Goal: Task Accomplishment & Management: Manage account settings

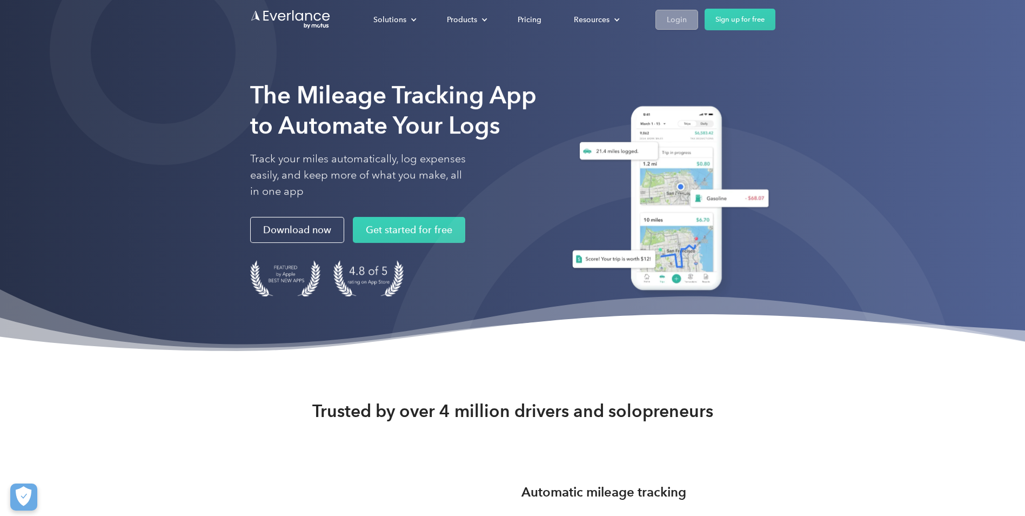
click at [670, 17] on div "Login" at bounding box center [677, 20] width 20 height 14
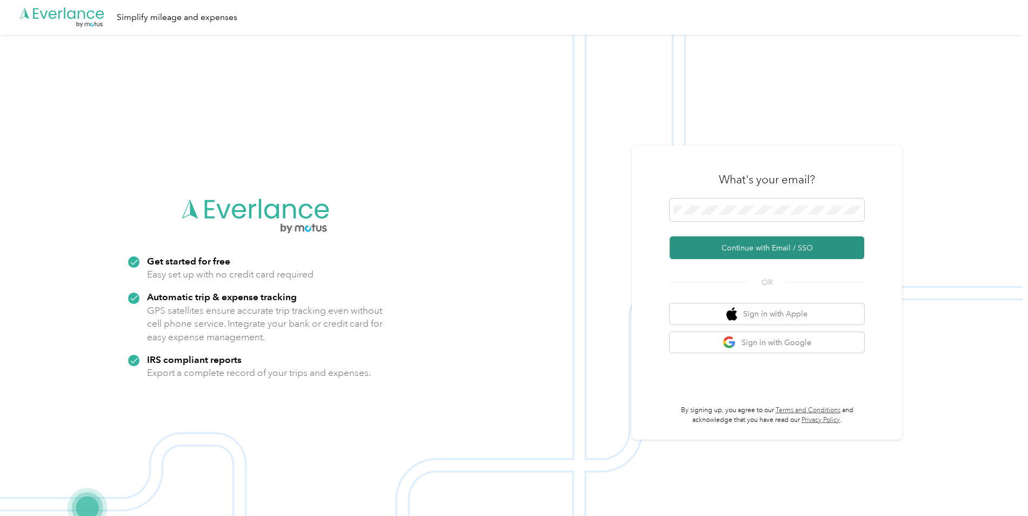
click at [732, 240] on button "Continue with Email / SSO" at bounding box center [767, 247] width 195 height 23
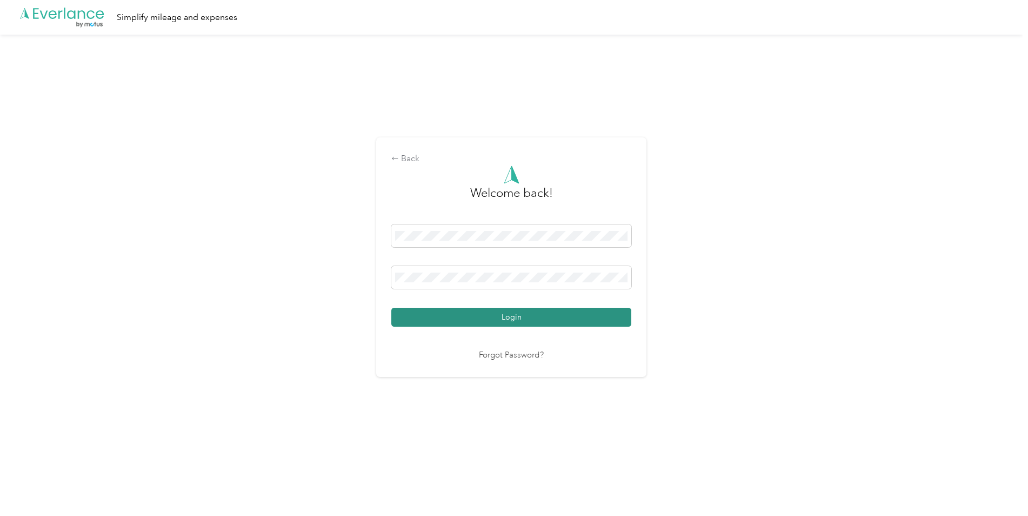
click at [452, 320] on button "Login" at bounding box center [511, 317] width 240 height 19
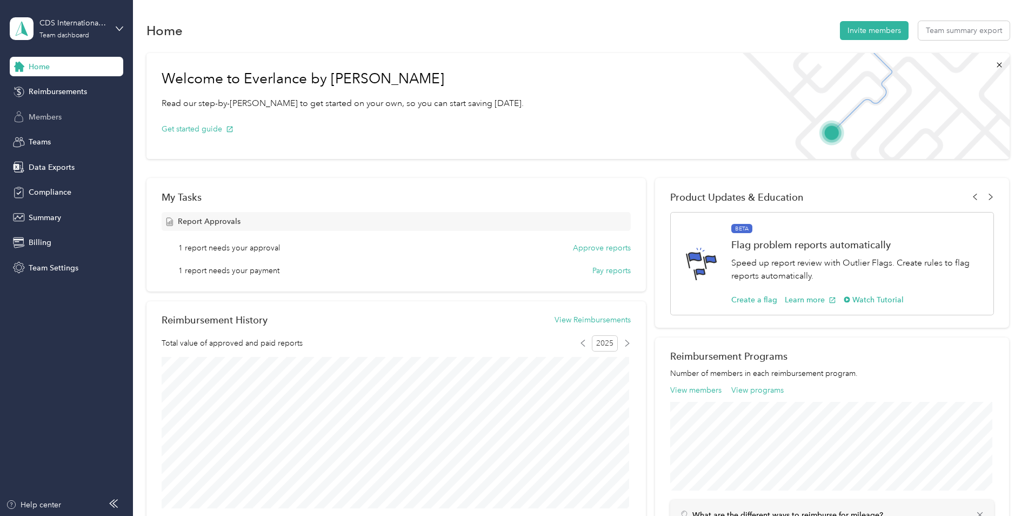
click at [48, 115] on span "Members" at bounding box center [45, 116] width 33 height 11
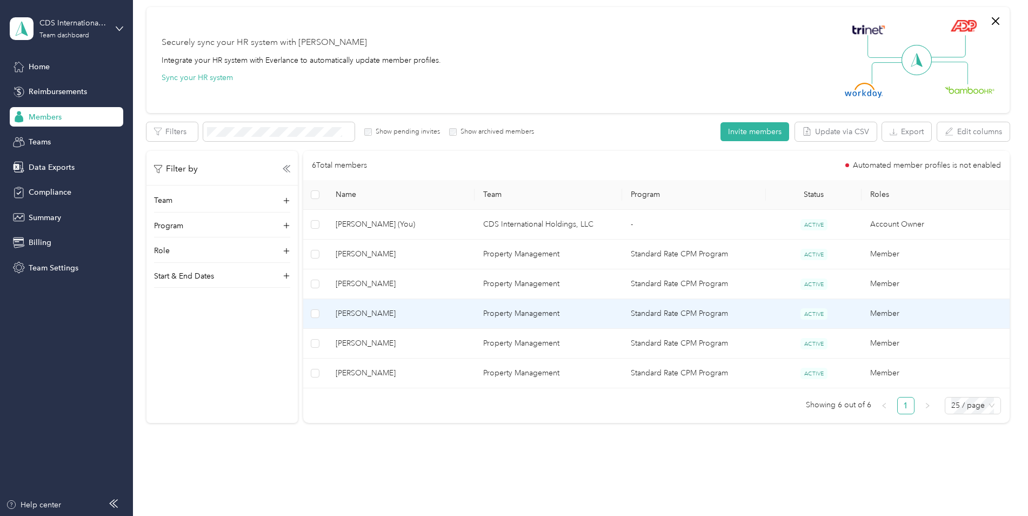
scroll to position [108, 0]
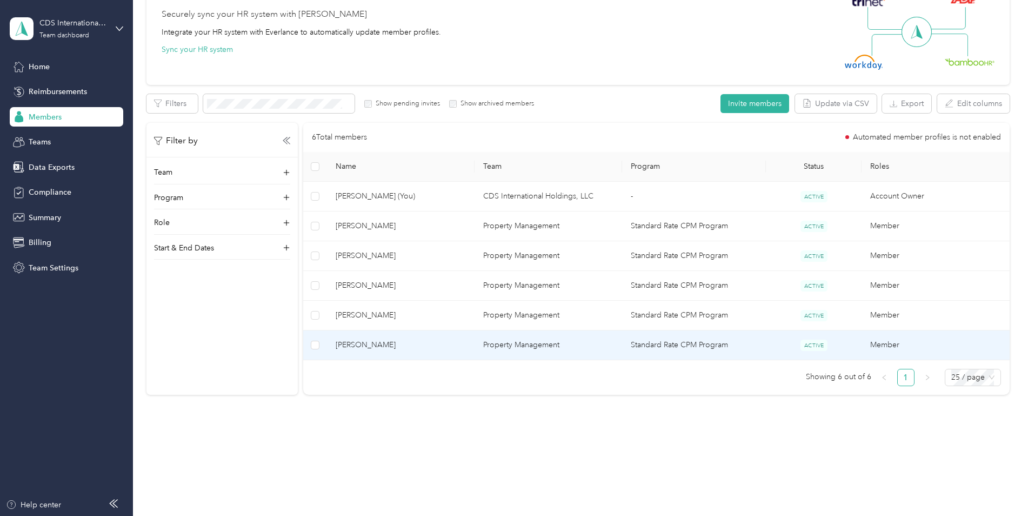
click at [478, 354] on td "Property Management" at bounding box center [548, 345] width 148 height 30
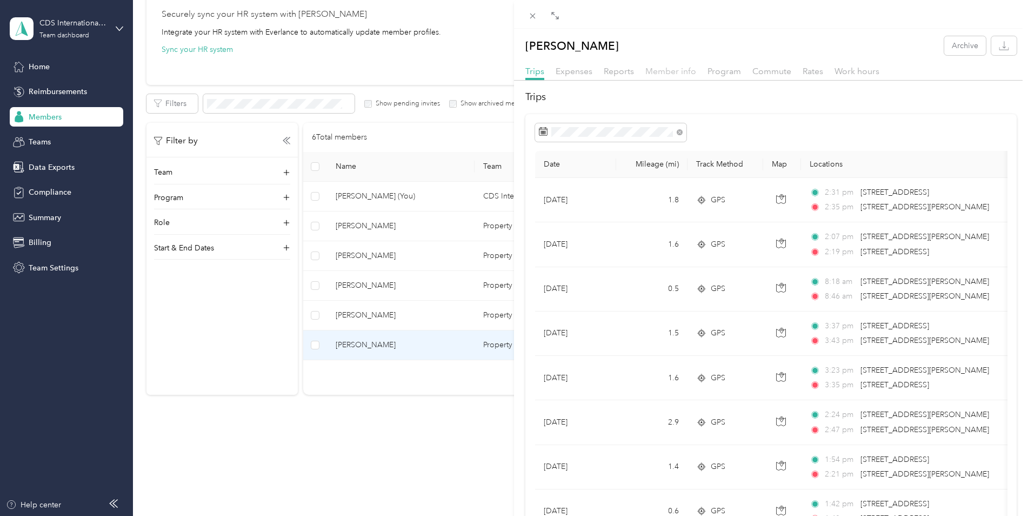
click at [660, 72] on span "Member info" at bounding box center [670, 71] width 51 height 10
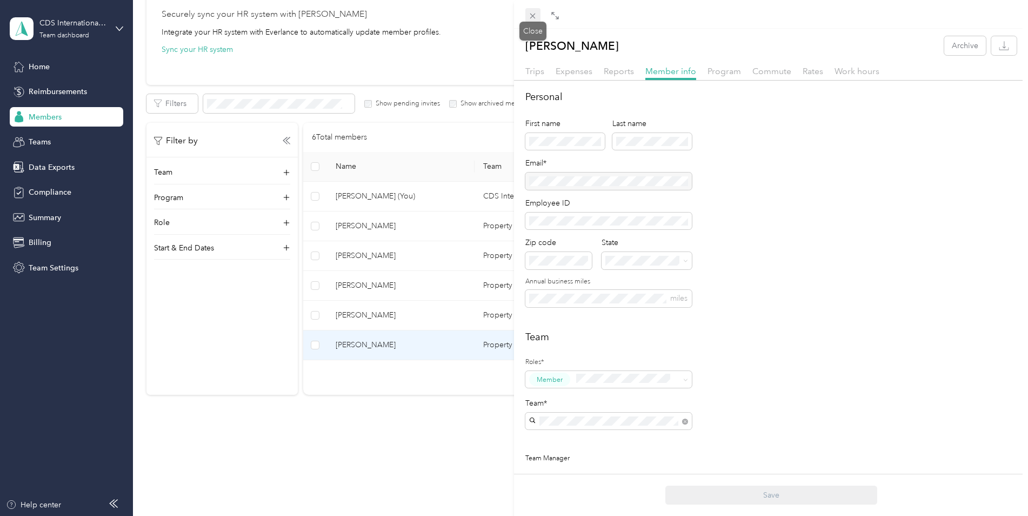
click at [530, 14] on icon at bounding box center [532, 15] width 9 height 9
